Goal: Use online tool/utility

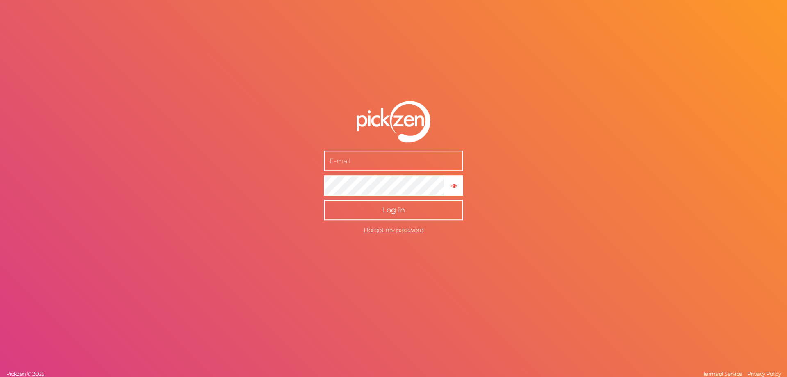
type input "[EMAIL_ADDRESS][DOMAIN_NAME]"
click at [408, 218] on button "Log in" at bounding box center [393, 210] width 139 height 20
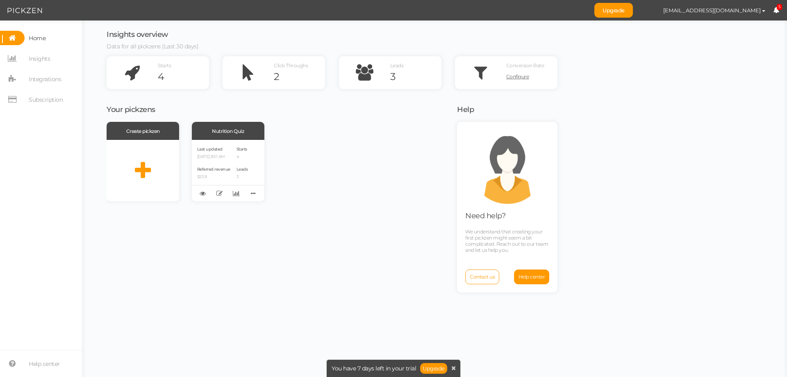
click at [400, 195] on div "Create pickzen Nutrition Quiz Last updated [DATE] 8:51 AM Referred revenue $25.…" at bounding box center [277, 162] width 340 height 80
click at [243, 170] on span "Leads" at bounding box center [241, 168] width 11 height 5
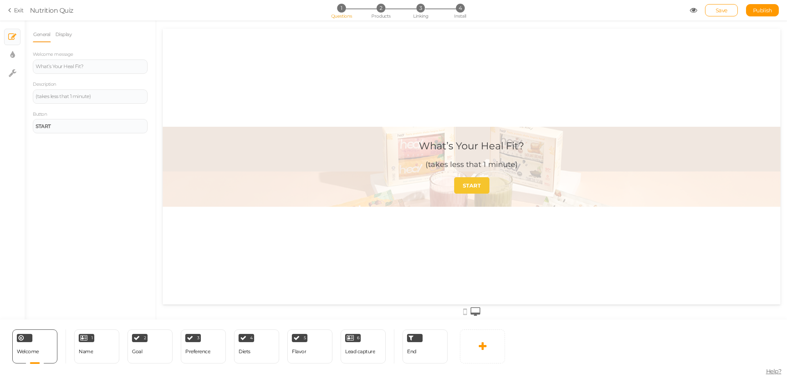
click at [489, 143] on div "What’s Your Heal Fit?" at bounding box center [471, 146] width 105 height 12
